Goal: Transaction & Acquisition: Obtain resource

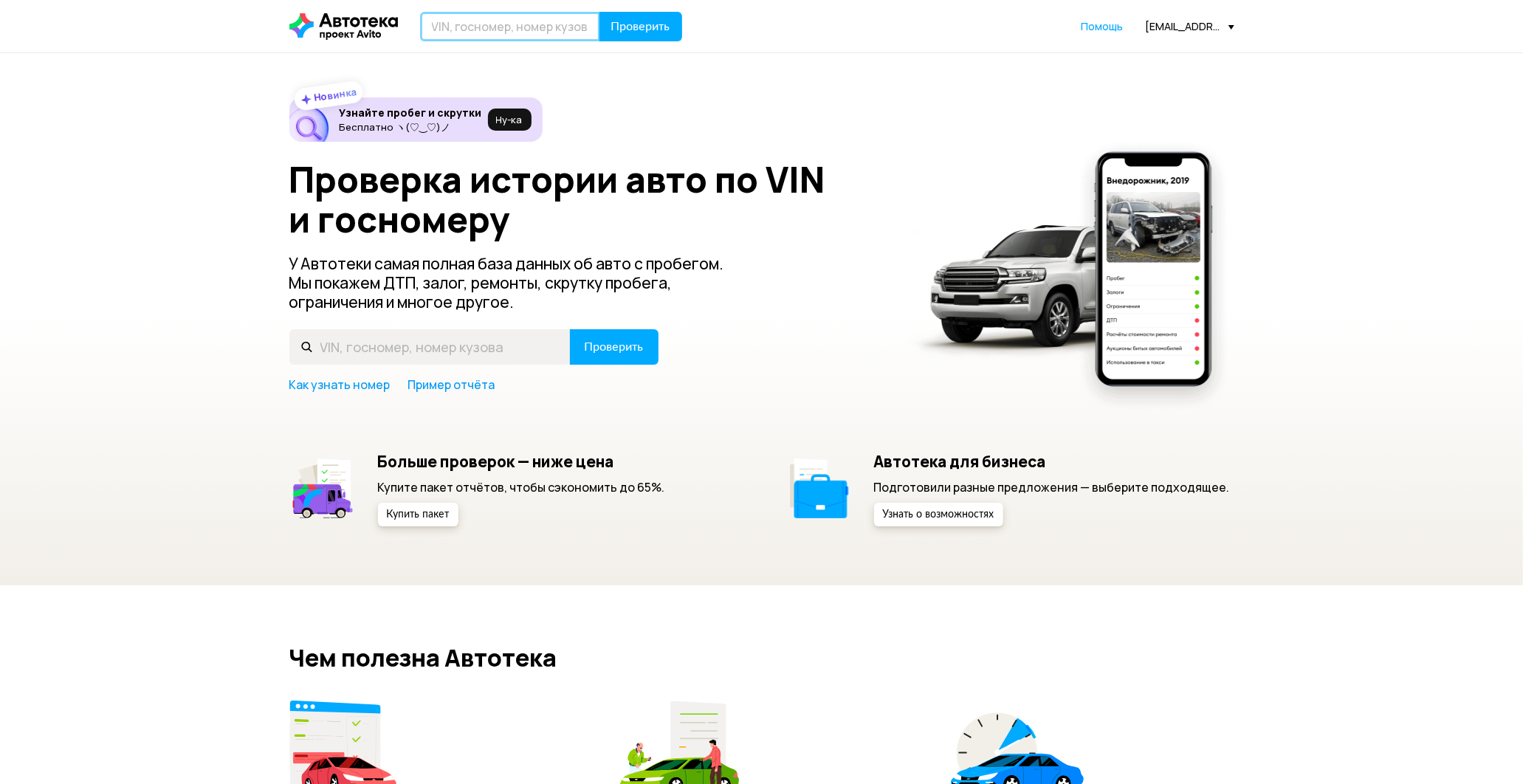
click at [458, 31] on input "text" at bounding box center [510, 26] width 180 height 29
type input "А634МА134"
click at [642, 16] on button "Проверить" at bounding box center [641, 26] width 83 height 29
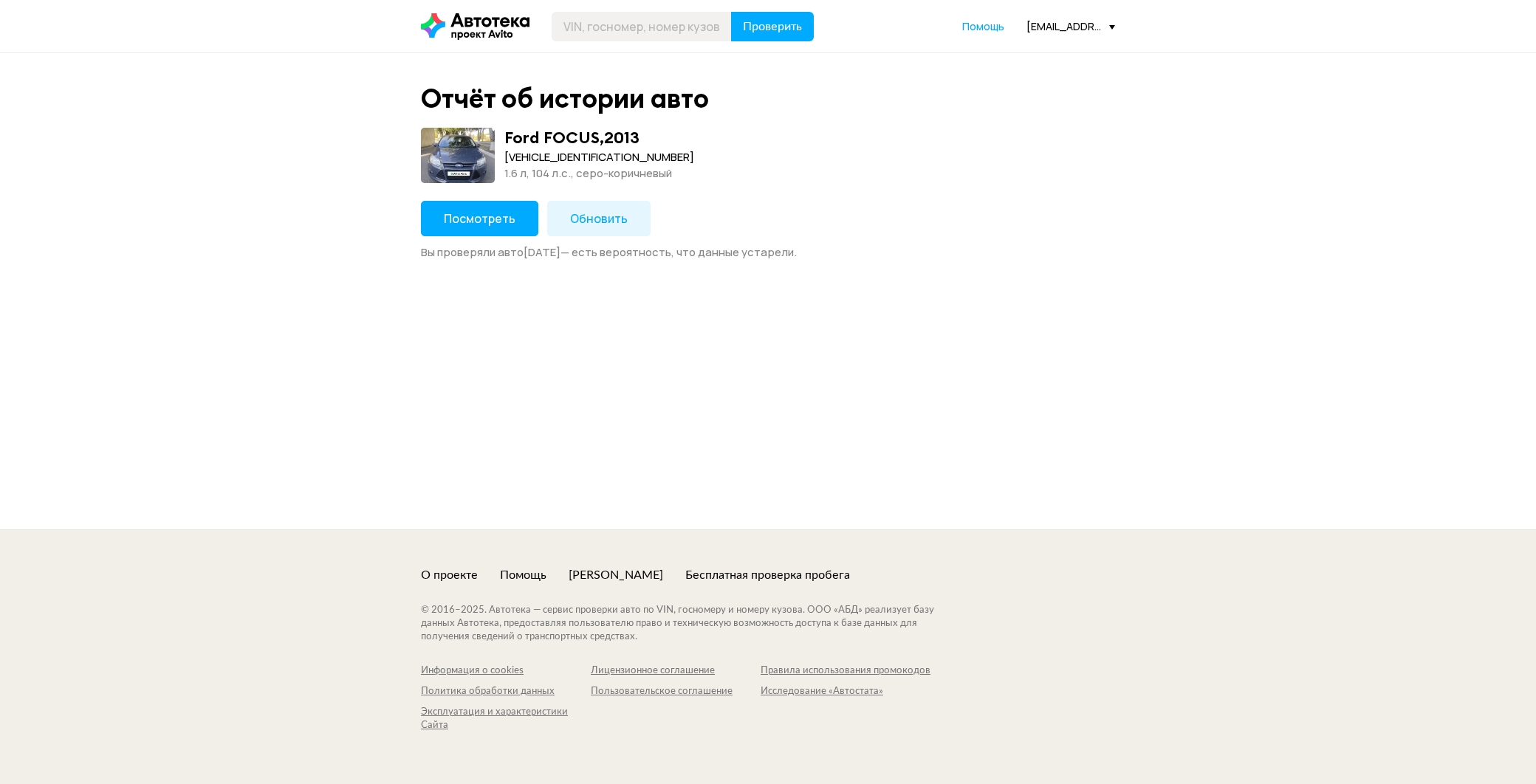
click at [476, 230] on button "Посмотреть" at bounding box center [479, 218] width 117 height 35
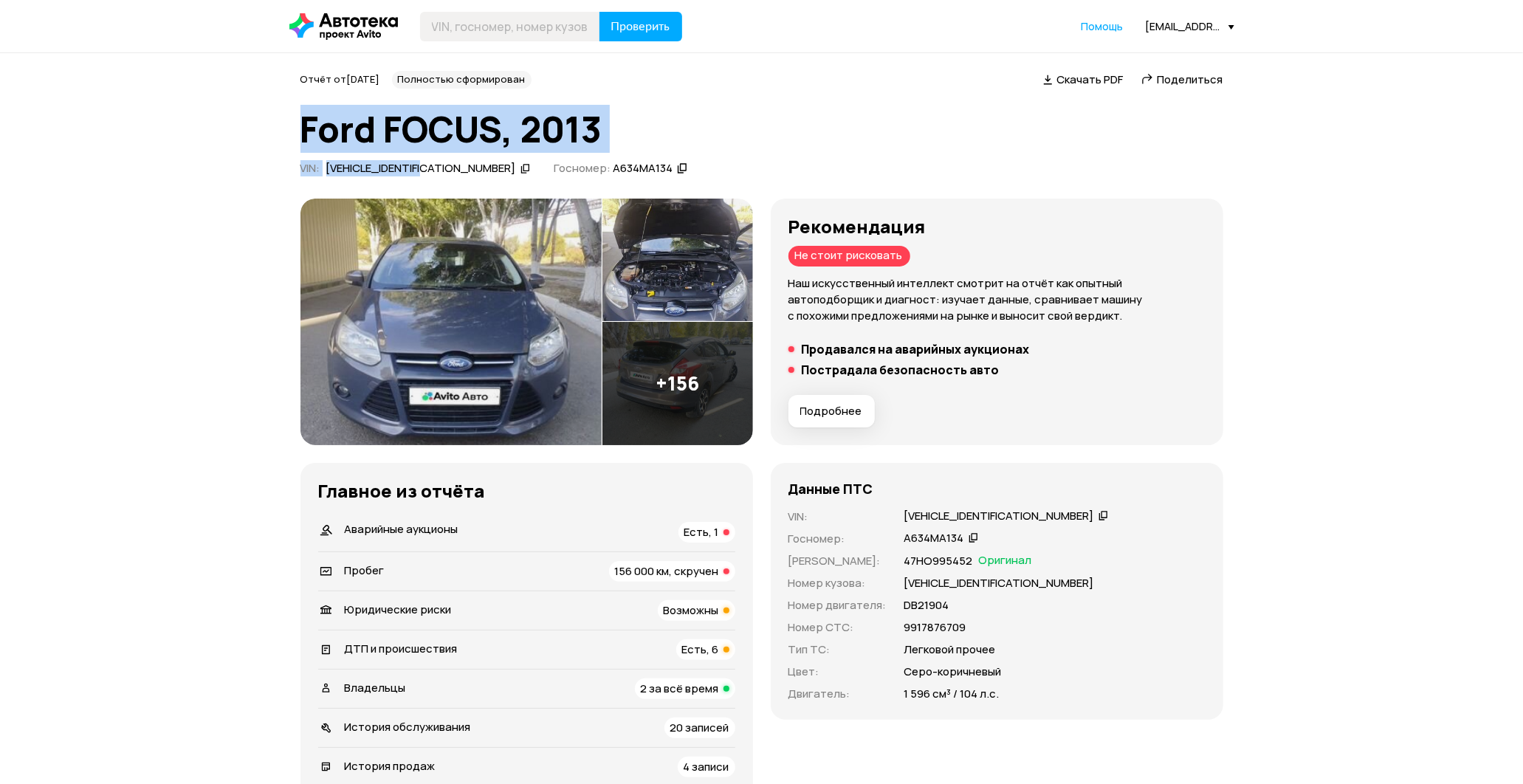
drag, startPoint x: 278, startPoint y: 119, endPoint x: 438, endPoint y: 172, distance: 168.5
copy div "Ford FOCUS, 2013 VIN : [VEHICLE_IDENTIFICATION_NUMBER]"
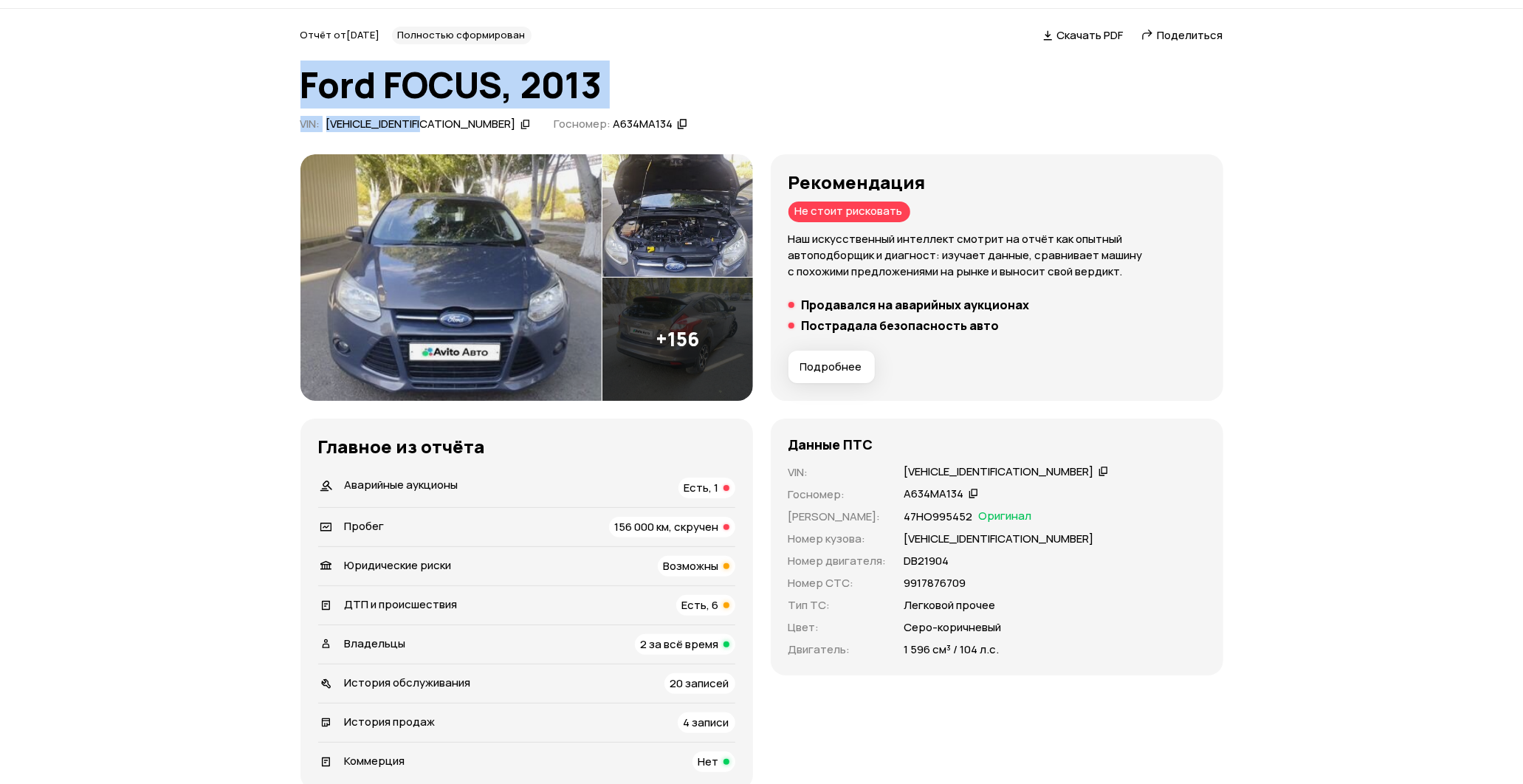
scroll to position [164, 0]
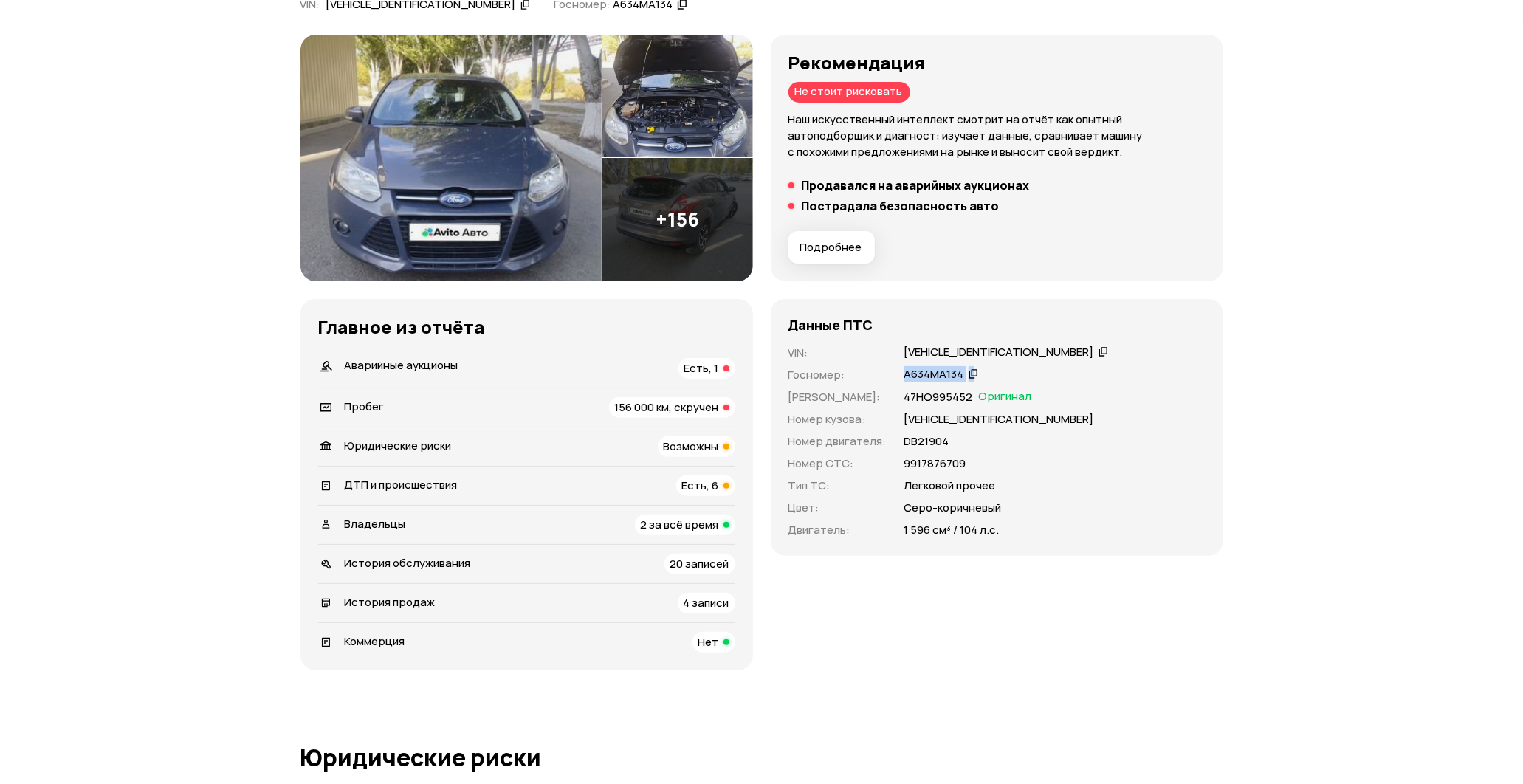
drag, startPoint x: 899, startPoint y: 369, endPoint x: 966, endPoint y: 384, distance: 68.7
click at [966, 384] on div "VIN : [VEHICLE_IDENTIFICATION_NUMBER]   Госномер : А634МА134   Номер ПТС : 47НО…" at bounding box center [997, 441] width 417 height 193
copy div "А634МА134"
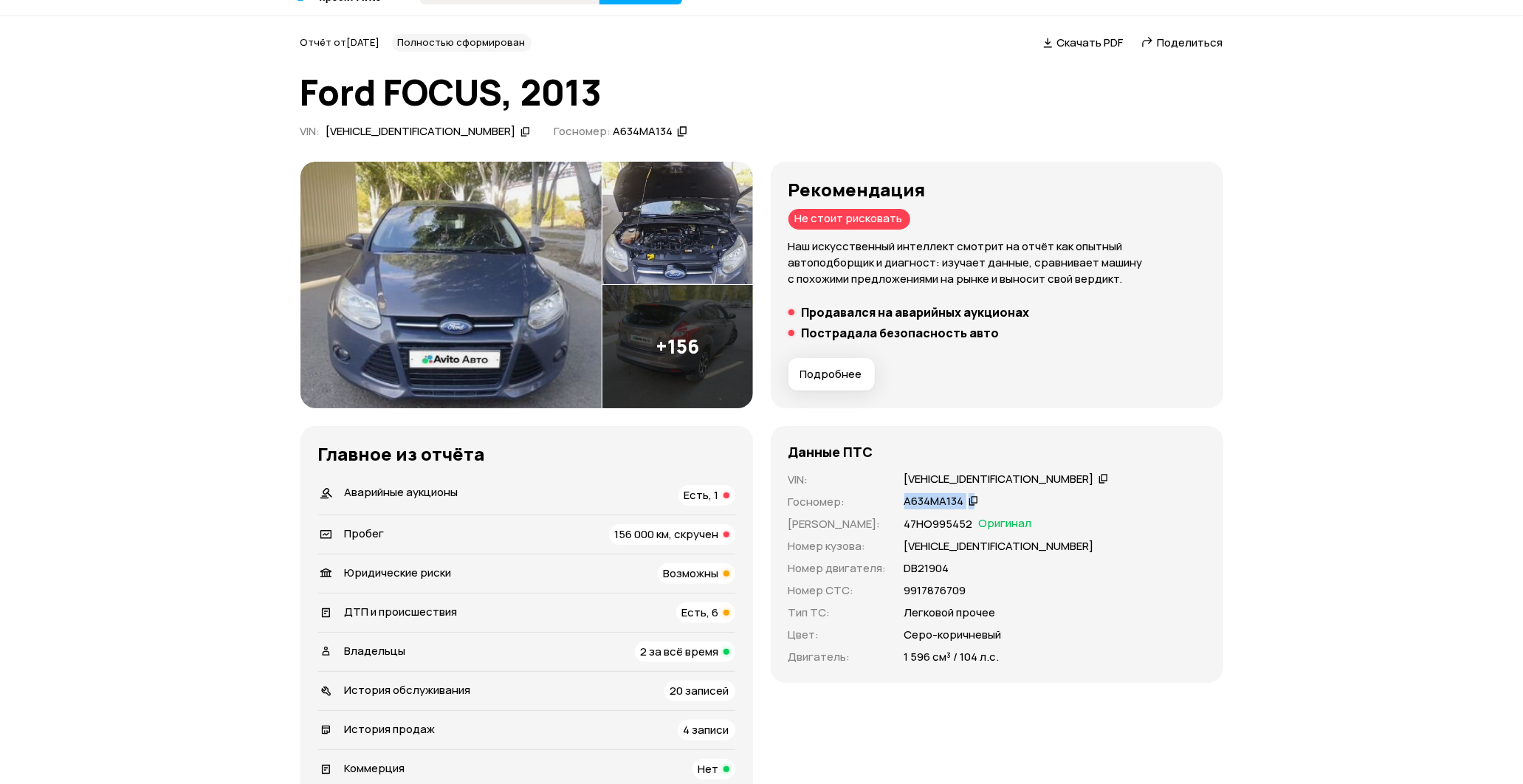
scroll to position [0, 0]
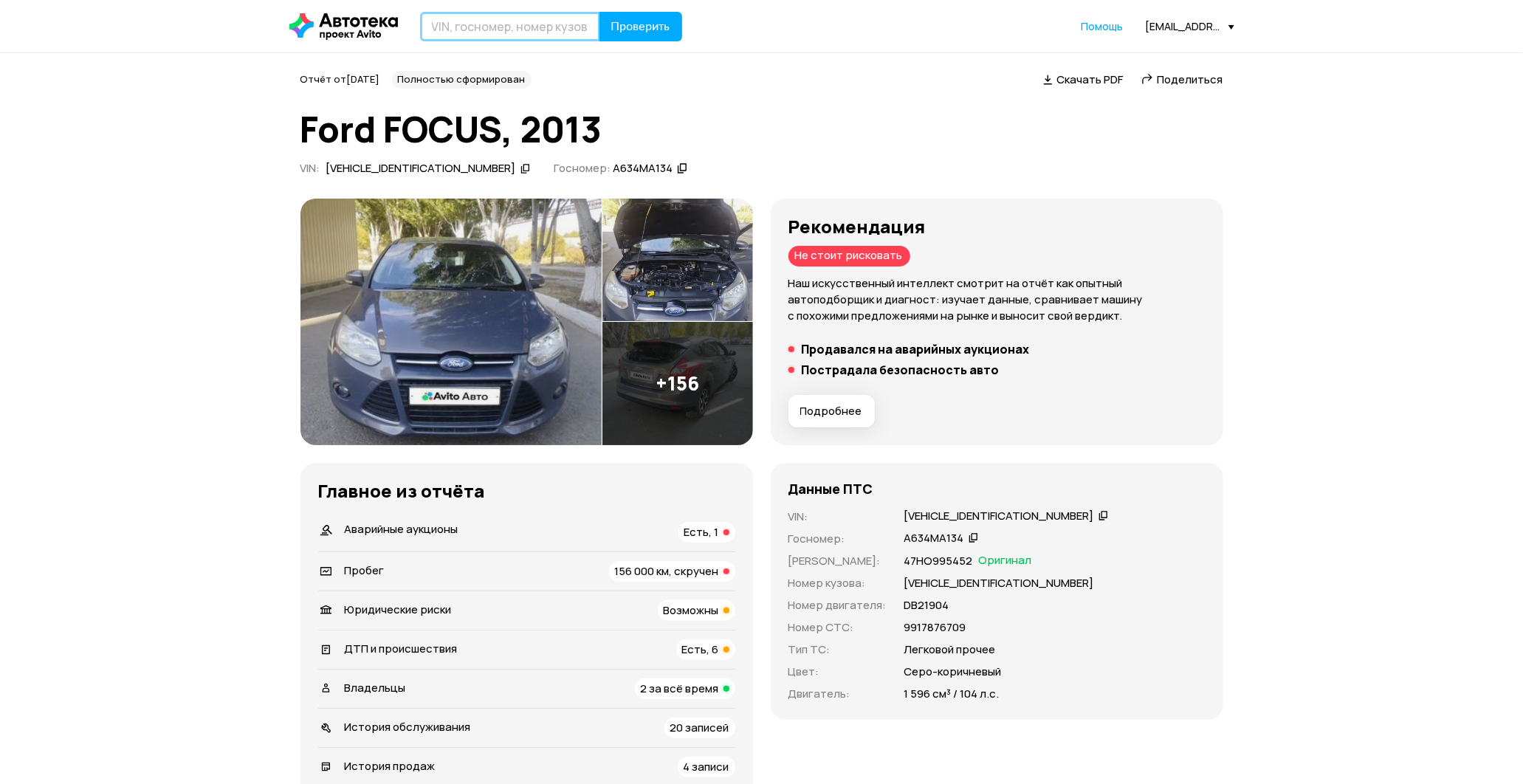
click at [544, 34] on input "text" at bounding box center [510, 26] width 180 height 29
paste input "А634МА134"
type input "А634МА134"
click at [656, 34] on button "Проверить" at bounding box center [641, 26] width 83 height 29
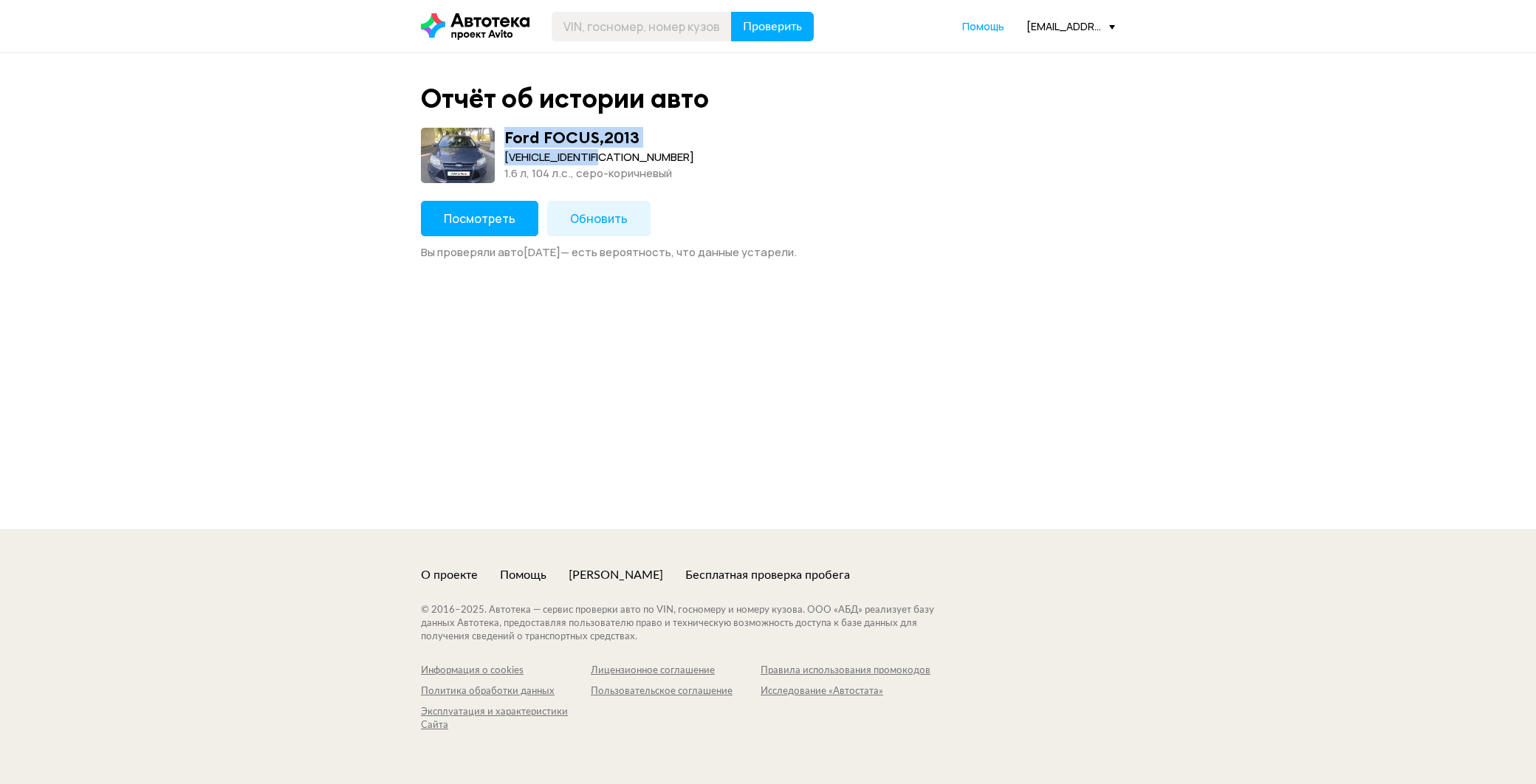
drag, startPoint x: 504, startPoint y: 135, endPoint x: 624, endPoint y: 160, distance: 122.6
click at [624, 160] on div "Ford FOCUS , 2013 [VEHICLE_IDENTIFICATION_NUMBER] 1.6 л, 104 л.c., серо-коричне…" at bounding box center [599, 155] width 190 height 56
copy div "Ford FOCUS , 2013 [VEHICLE_IDENTIFICATION_NUMBER]"
click at [441, 217] on button "Посмотреть" at bounding box center [479, 218] width 117 height 35
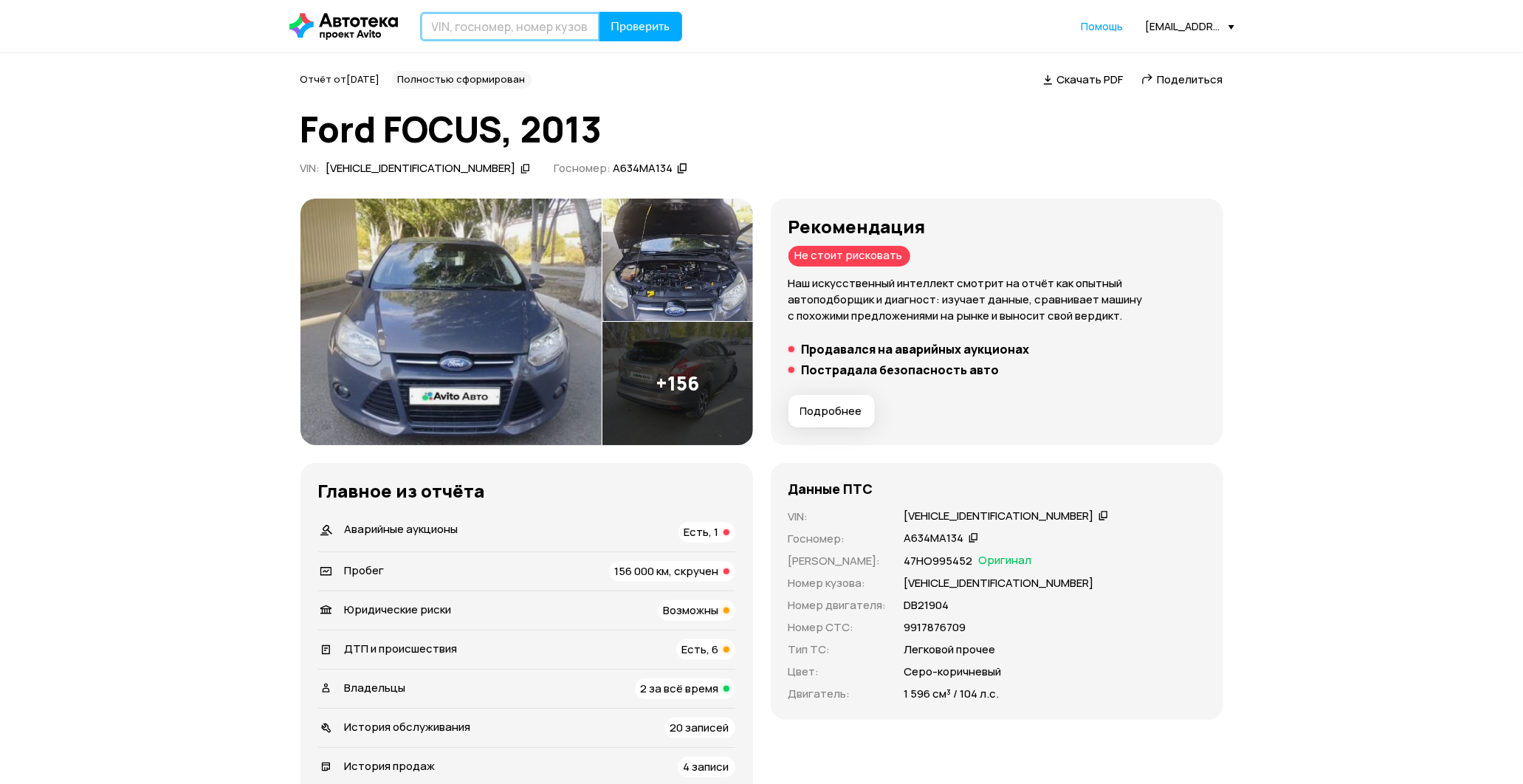
click at [534, 34] on input "text" at bounding box center [510, 26] width 180 height 29
type input "Х567СМ96"
click at [638, 16] on button "Проверить" at bounding box center [641, 26] width 83 height 29
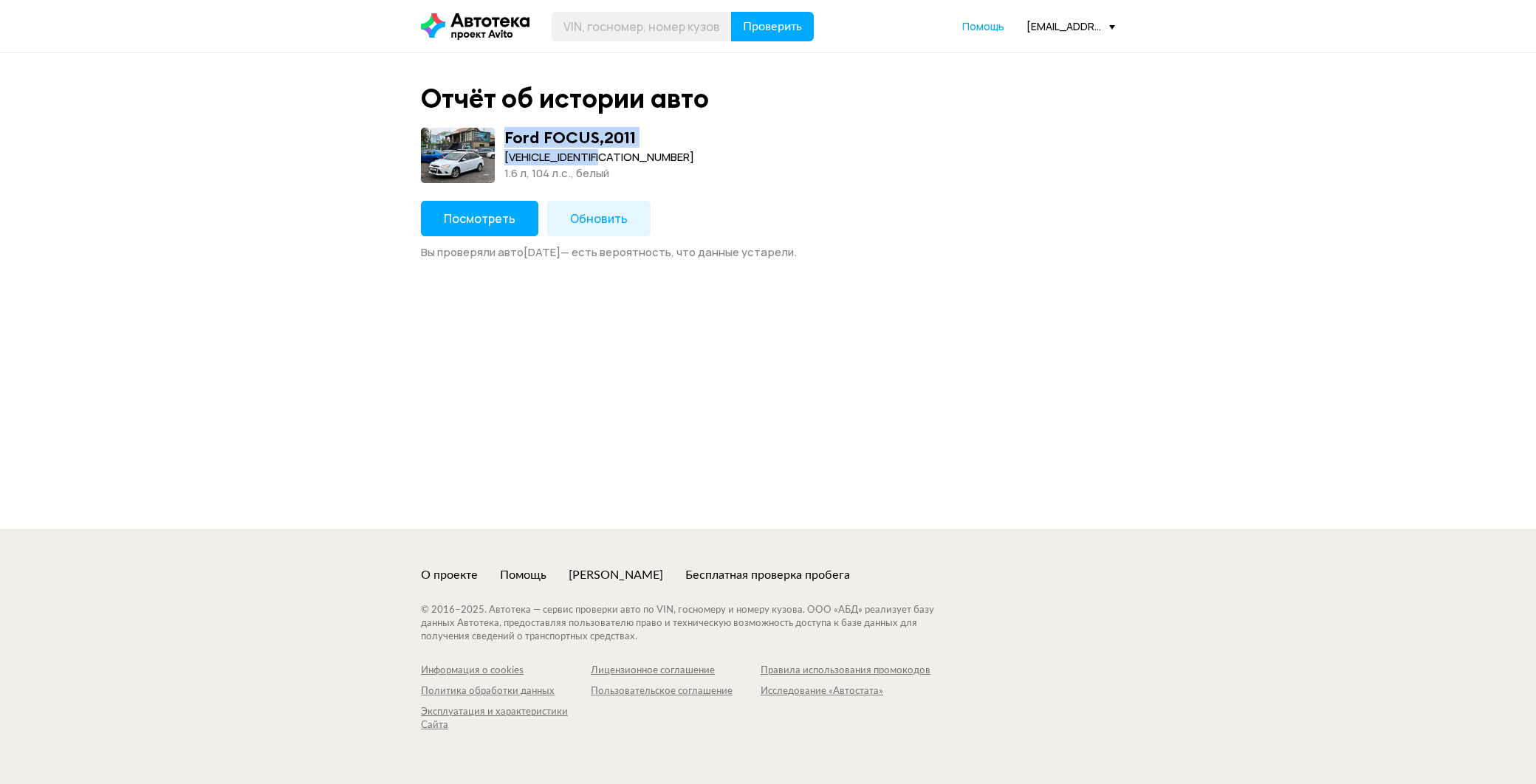
drag, startPoint x: 623, startPoint y: 157, endPoint x: 496, endPoint y: 128, distance: 130.3
click at [496, 128] on div "Ford FOCUS , 2011 [VEHICLE_IDENTIFICATION_NUMBER] 1.6 л, 104 л.c., белый" at bounding box center [768, 155] width 694 height 56
copy div "Ford FOCUS , 2011 [VEHICLE_IDENTIFICATION_NUMBER]"
click at [582, 28] on input "text" at bounding box center [642, 26] width 180 height 29
